Goal: Task Accomplishment & Management: Manage account settings

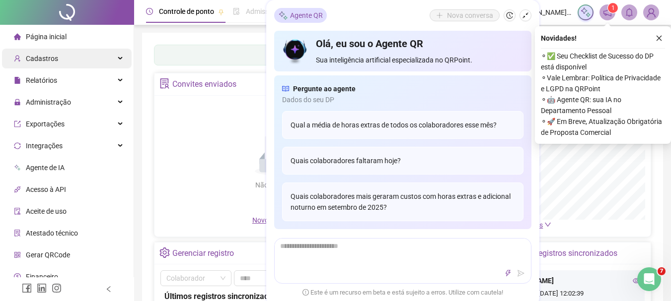
click at [41, 58] on span "Cadastros" at bounding box center [42, 59] width 32 height 8
click at [107, 60] on div "Cadastros" at bounding box center [67, 59] width 130 height 20
click at [119, 59] on icon at bounding box center [121, 59] width 5 height 0
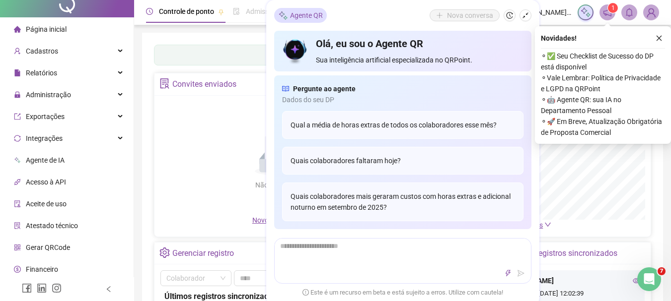
scroll to position [31, 0]
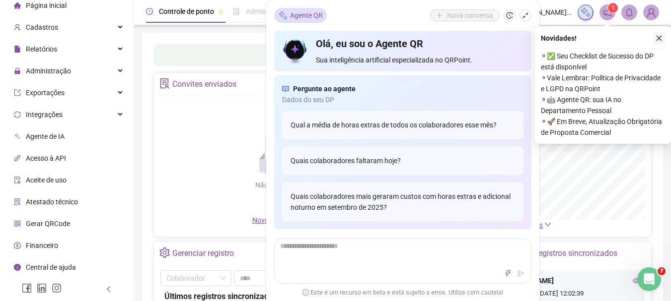
click at [655, 36] on icon "close" at bounding box center [658, 38] width 7 height 7
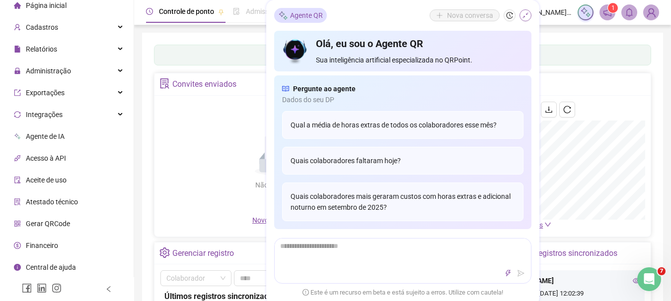
click at [527, 16] on icon "shrink" at bounding box center [525, 15] width 7 height 7
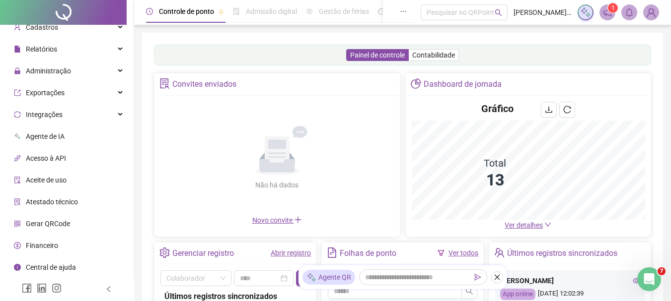
scroll to position [124, 0]
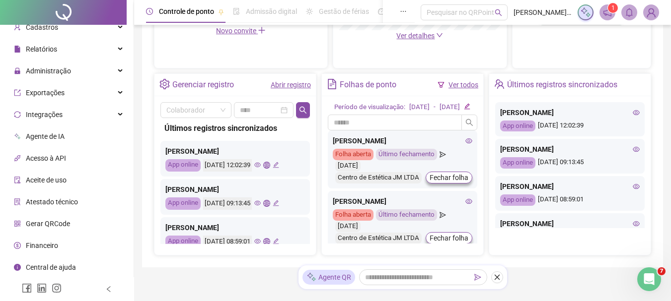
click at [204, 189] on div "[PERSON_NAME]" at bounding box center [234, 189] width 139 height 11
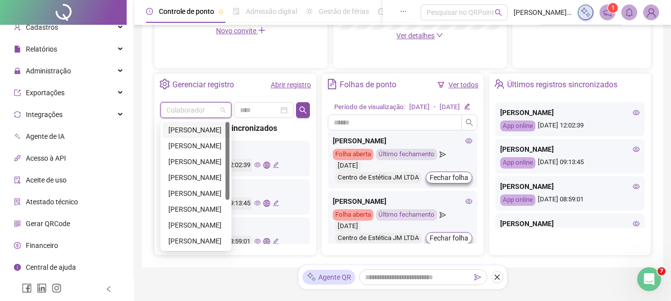
click at [206, 112] on input "search" at bounding box center [191, 110] width 50 height 15
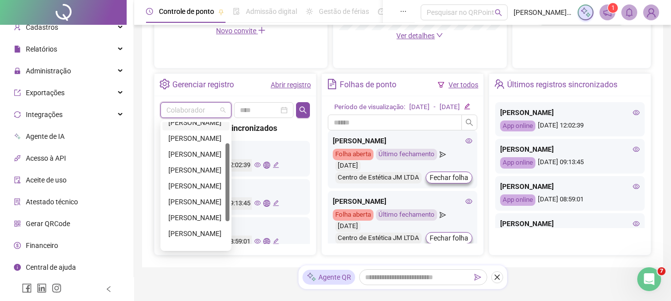
scroll to position [79, 0]
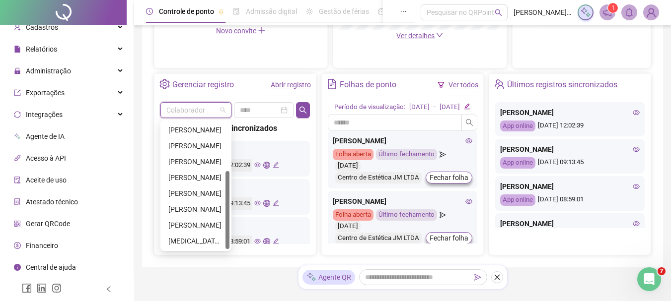
drag, startPoint x: 227, startPoint y: 175, endPoint x: 230, endPoint y: 233, distance: 58.1
click at [230, 233] on div "[PERSON_NAME] [PERSON_NAME] [PERSON_NAME] [PERSON_NAME] [PERSON_NAME][MEDICAL_D…" at bounding box center [195, 185] width 71 height 131
click at [195, 208] on div "[PERSON_NAME]" at bounding box center [195, 209] width 55 height 11
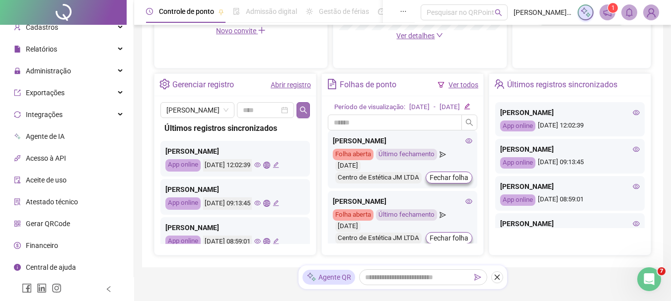
click at [306, 106] on icon "search" at bounding box center [303, 110] width 8 height 8
click at [59, 26] on div "Cadastros" at bounding box center [67, 27] width 130 height 20
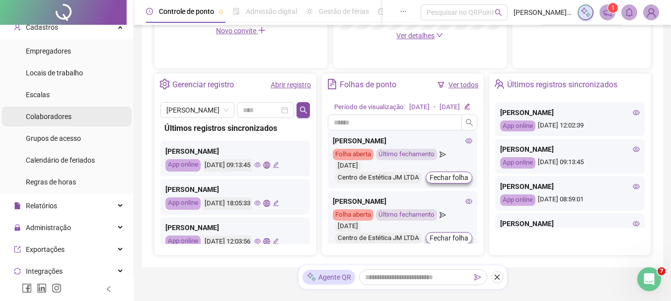
click at [66, 111] on div "Colaboradores" at bounding box center [49, 117] width 46 height 20
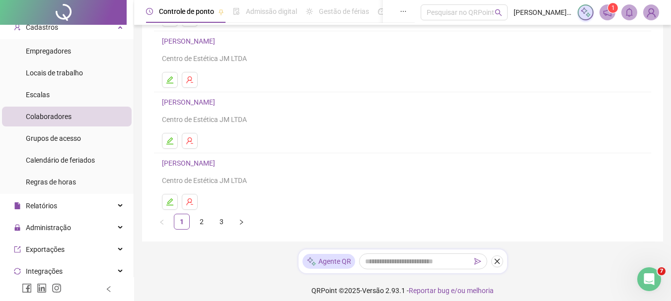
scroll to position [203, 0]
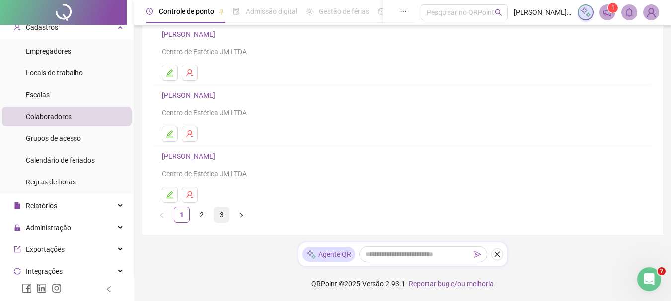
click at [223, 212] on link "3" at bounding box center [221, 215] width 15 height 15
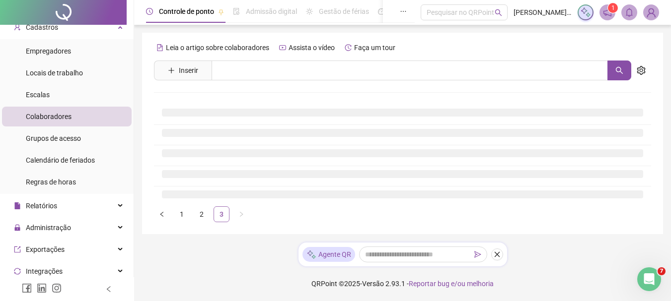
scroll to position [0, 0]
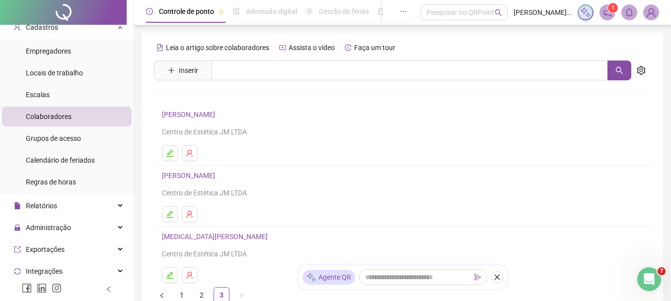
click at [218, 115] on link "[PERSON_NAME]" at bounding box center [190, 115] width 56 height 8
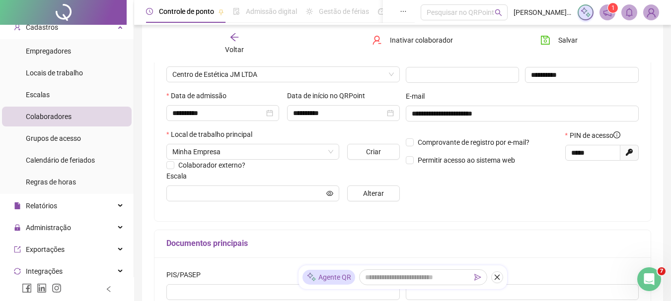
scroll to position [151, 0]
